Goal: Use online tool/utility: Use online tool/utility

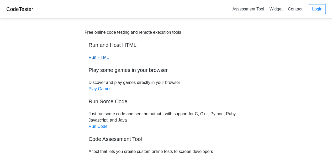
click at [94, 56] on link "Run HTML" at bounding box center [99, 57] width 20 height 4
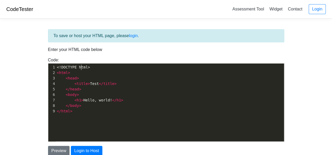
click at [80, 69] on span "<!DOCTYPE html>" at bounding box center [73, 67] width 33 height 4
click at [78, 114] on div "xxxxxxxxxx 1 <!DOCTYPE html> 2 < html > 3 < head > 4 < title > Test </ title > …" at bounding box center [172, 90] width 232 height 52
type textarea "<!DOCTYPE html> <html> <head> <title>Test</title> </head> <body> <h1>Hello, wor…"
click at [81, 96] on pre "< body >" at bounding box center [172, 95] width 232 height 6
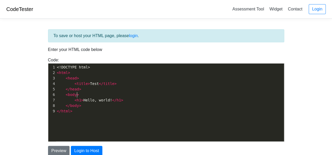
type textarea "<!DOCTYPE html> <html> <head> <title>Test</title> </head> <body> <h1>Hello, wor…"
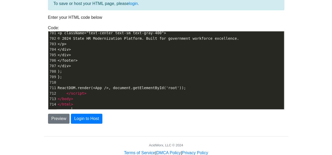
scroll to position [45, 0]
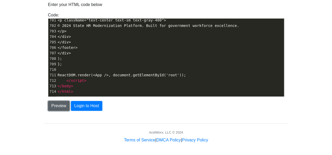
click at [54, 105] on button "Preview" at bounding box center [59, 106] width 22 height 10
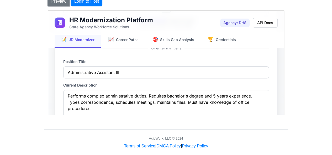
scroll to position [131, 0]
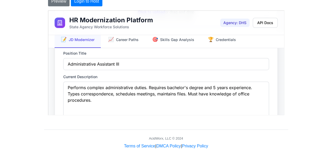
drag, startPoint x: 139, startPoint y: 87, endPoint x: 119, endPoint y: 88, distance: 20.2
click at [119, 88] on textarea "Performs complex administrative duties. Requires bachelor's degree and 5 years …" at bounding box center [166, 100] width 206 height 37
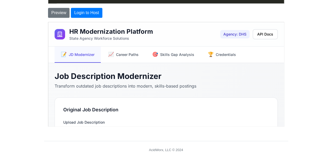
scroll to position [155, 0]
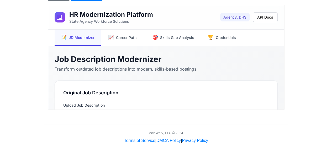
click at [123, 58] on h2 "Job Description Modernizer" at bounding box center [165, 58] width 223 height 9
click at [148, 60] on h2 "Job Description Modernizer" at bounding box center [165, 58] width 223 height 9
click at [149, 60] on h2 "Job Description Modernizer" at bounding box center [165, 58] width 223 height 9
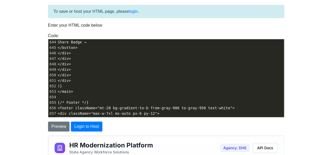
scroll to position [0, 0]
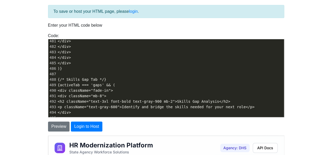
click at [239, 87] on pre "{activeTab === 'gaps' && (" at bounding box center [170, 86] width 227 height 6
